Goal: Information Seeking & Learning: Check status

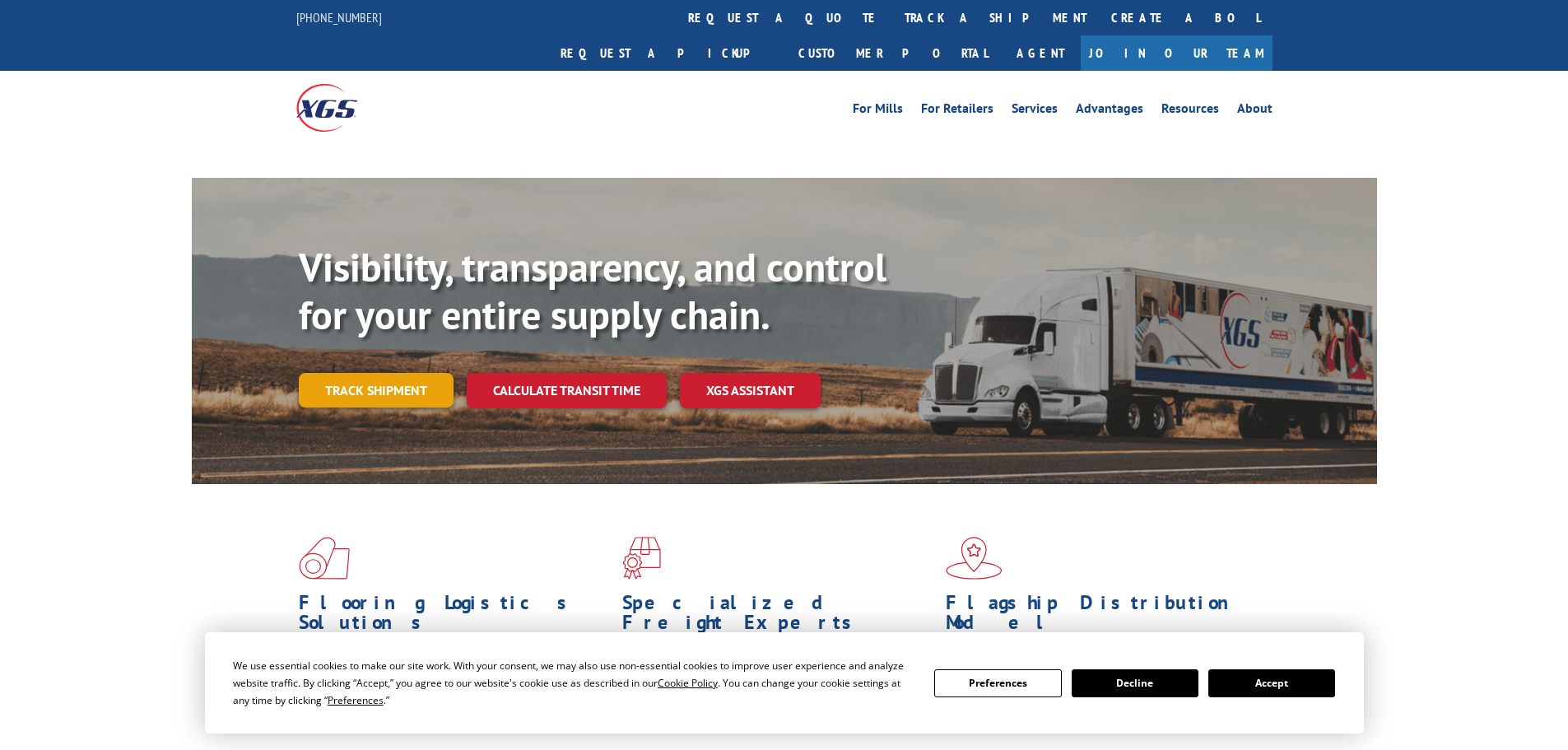
click at [380, 363] on div "Visibility, transparency, and control for your entire supply chain. Track shipm…" at bounding box center [837, 359] width 1078 height 230
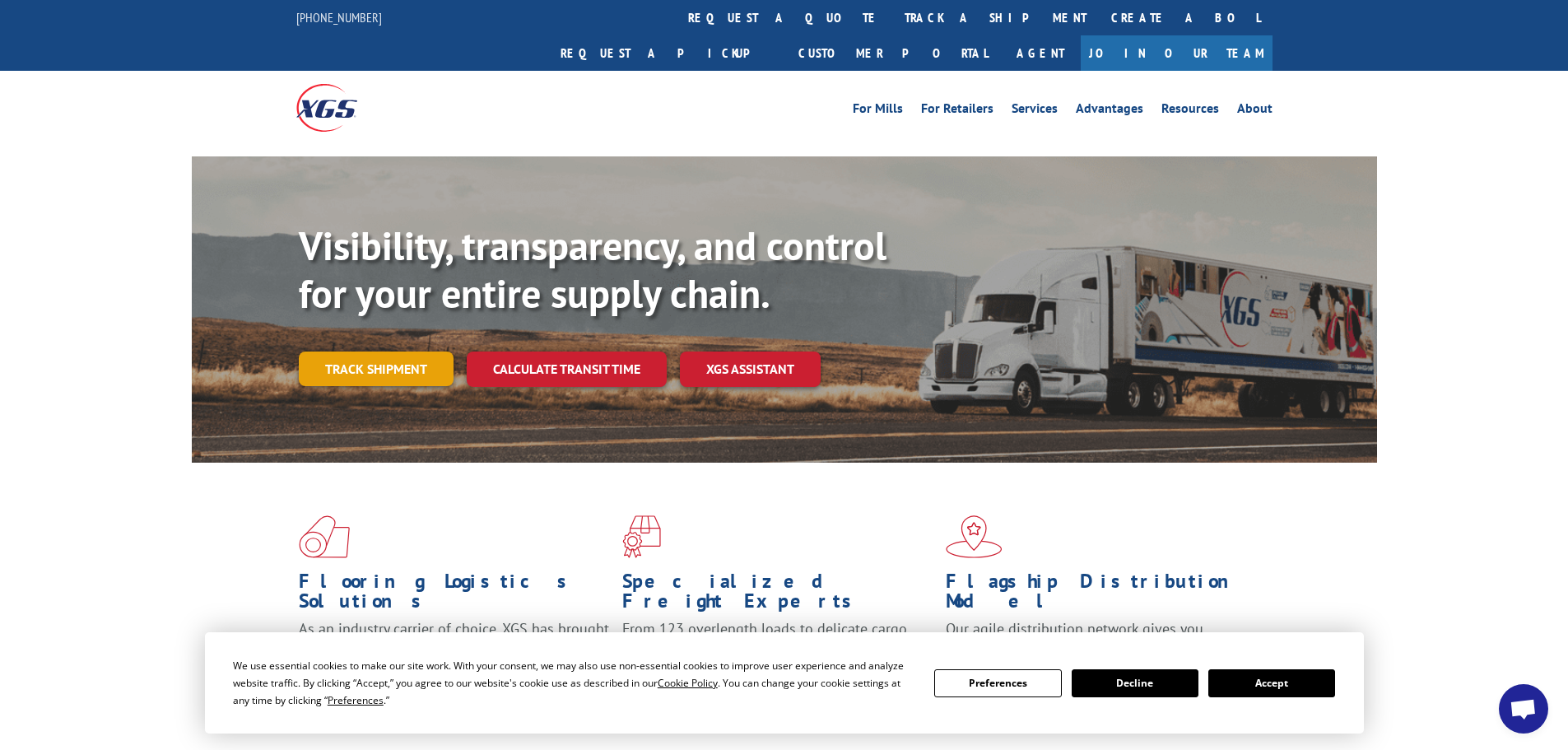
click at [329, 352] on link "Track shipment" at bounding box center [375, 369] width 155 height 35
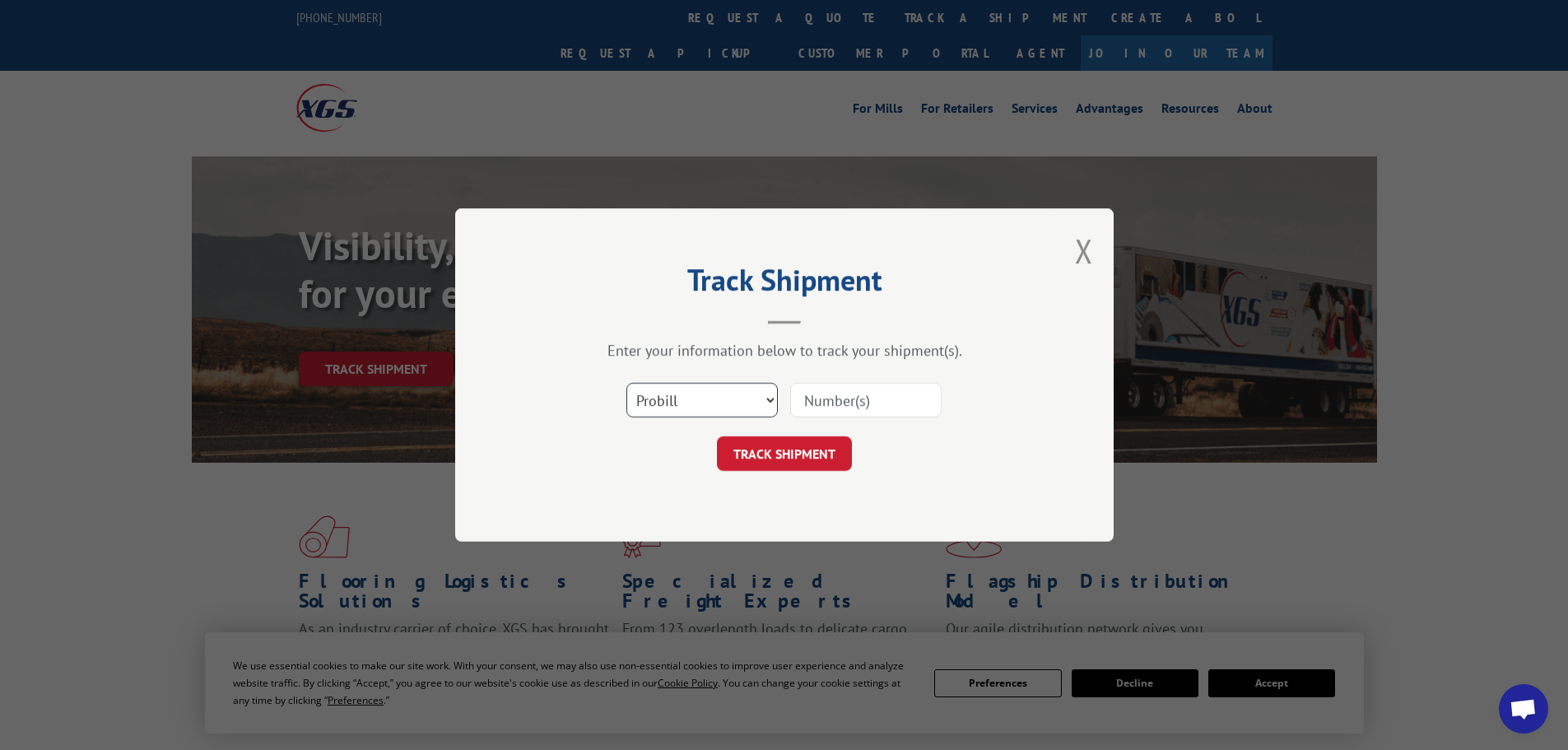
click at [653, 394] on select "Select category... Probill BOL PO" at bounding box center [701, 400] width 151 height 35
select select "bol"
click at [626, 383] on select "Select category... Probill BOL PO" at bounding box center [701, 400] width 151 height 35
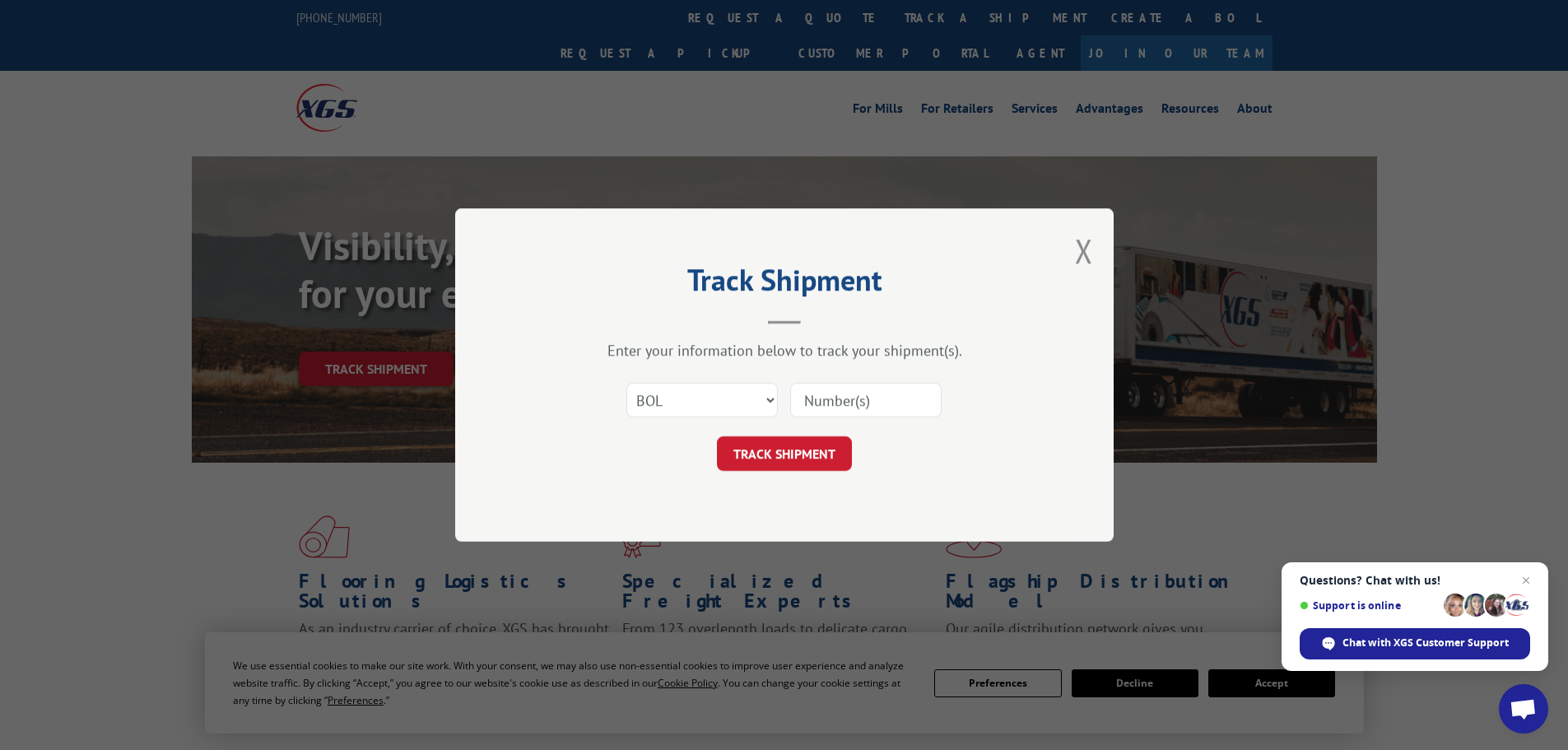
click at [842, 399] on input at bounding box center [865, 400] width 151 height 35
paste input "6025207"
type input "6025207"
click at [789, 440] on button "TRACK SHIPMENT" at bounding box center [784, 453] width 135 height 35
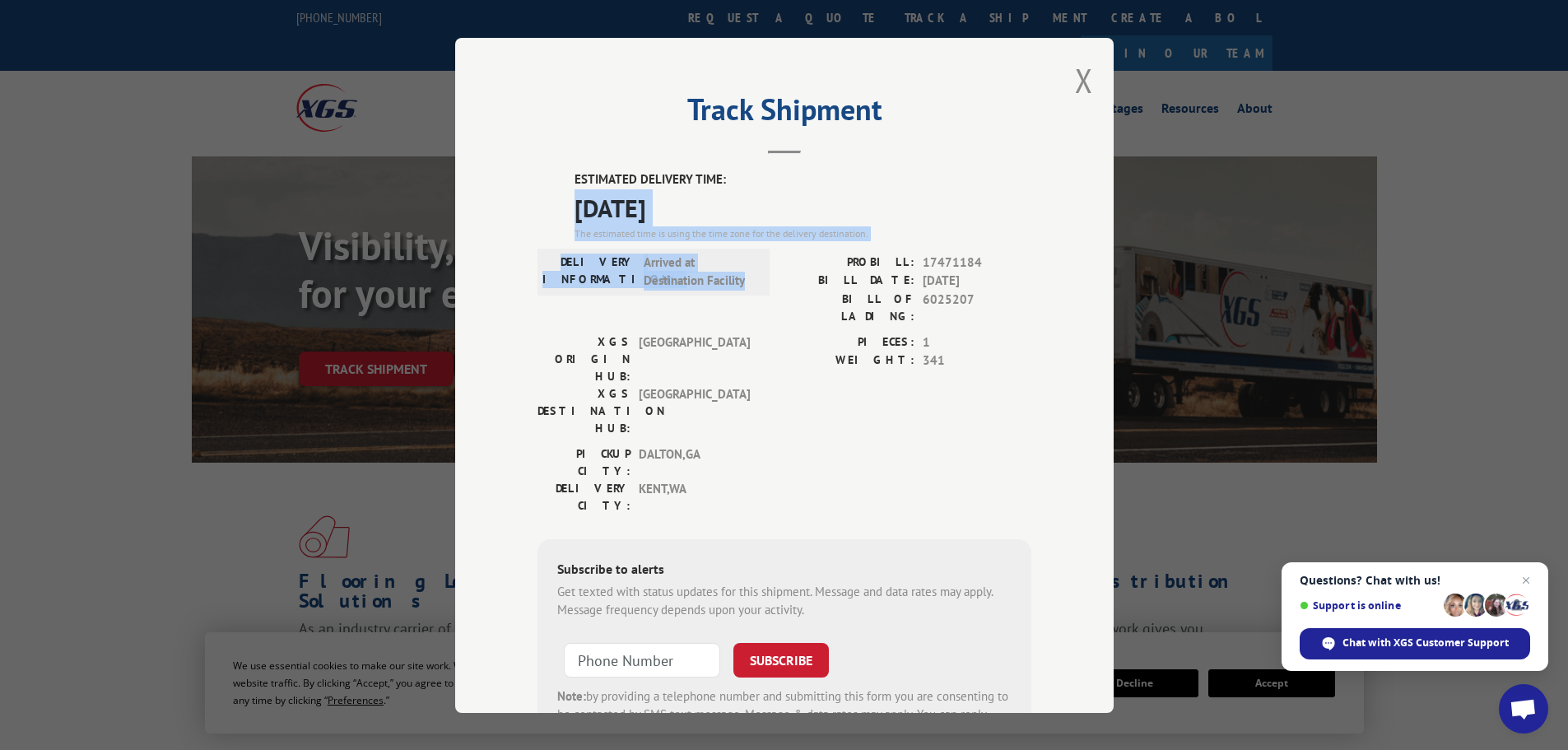
drag, startPoint x: 749, startPoint y: 283, endPoint x: 540, endPoint y: 206, distance: 222.7
click at [540, 206] on div "ESTIMATED DELIVERY TIME: [DATE] The estimated time is using the time zone for t…" at bounding box center [784, 467] width 494 height 592
copy div "[DATE] The estimated time is using the time zone for the delivery destination. …"
